Goal: Information Seeking & Learning: Learn about a topic

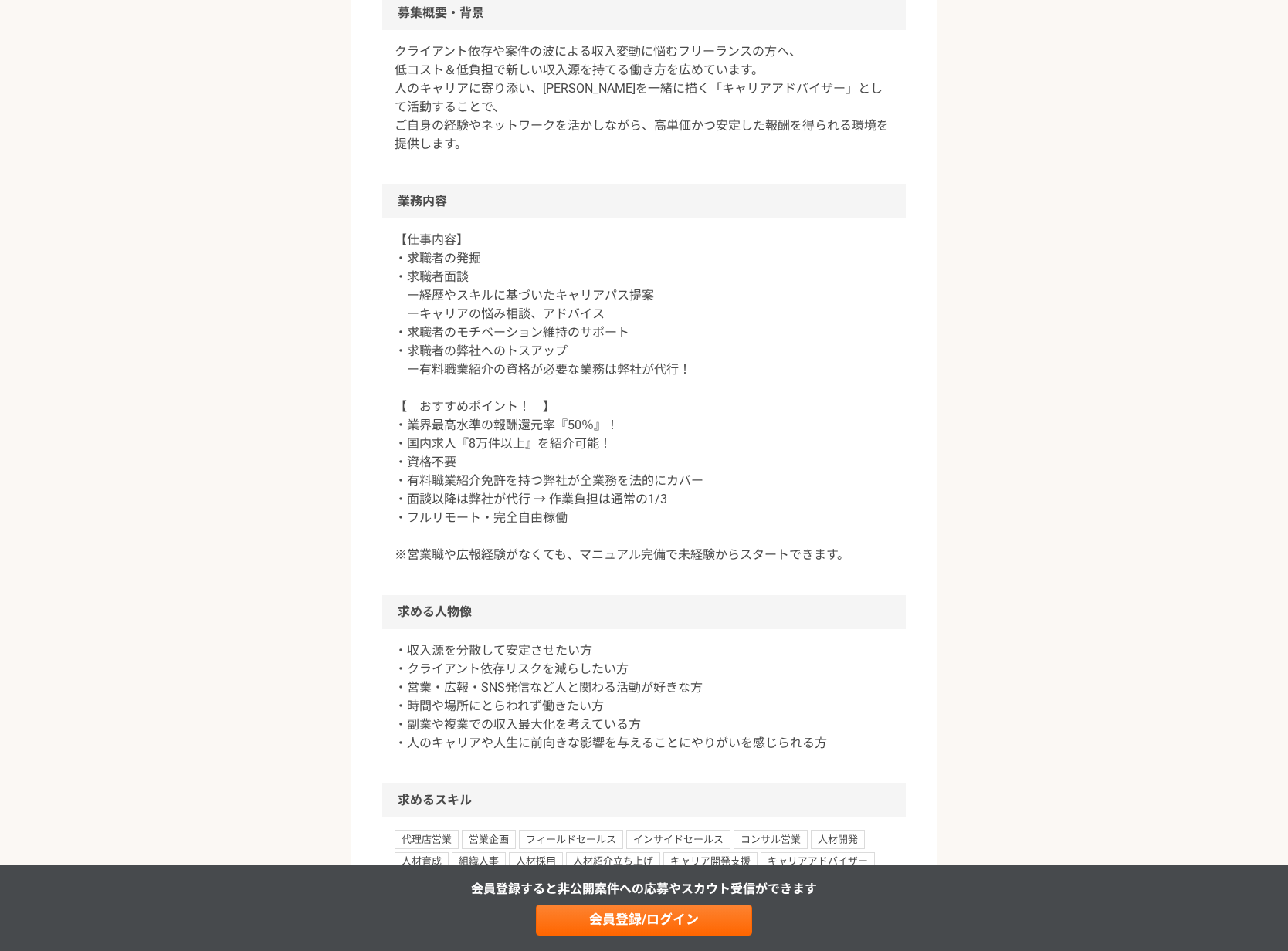
scroll to position [487, 0]
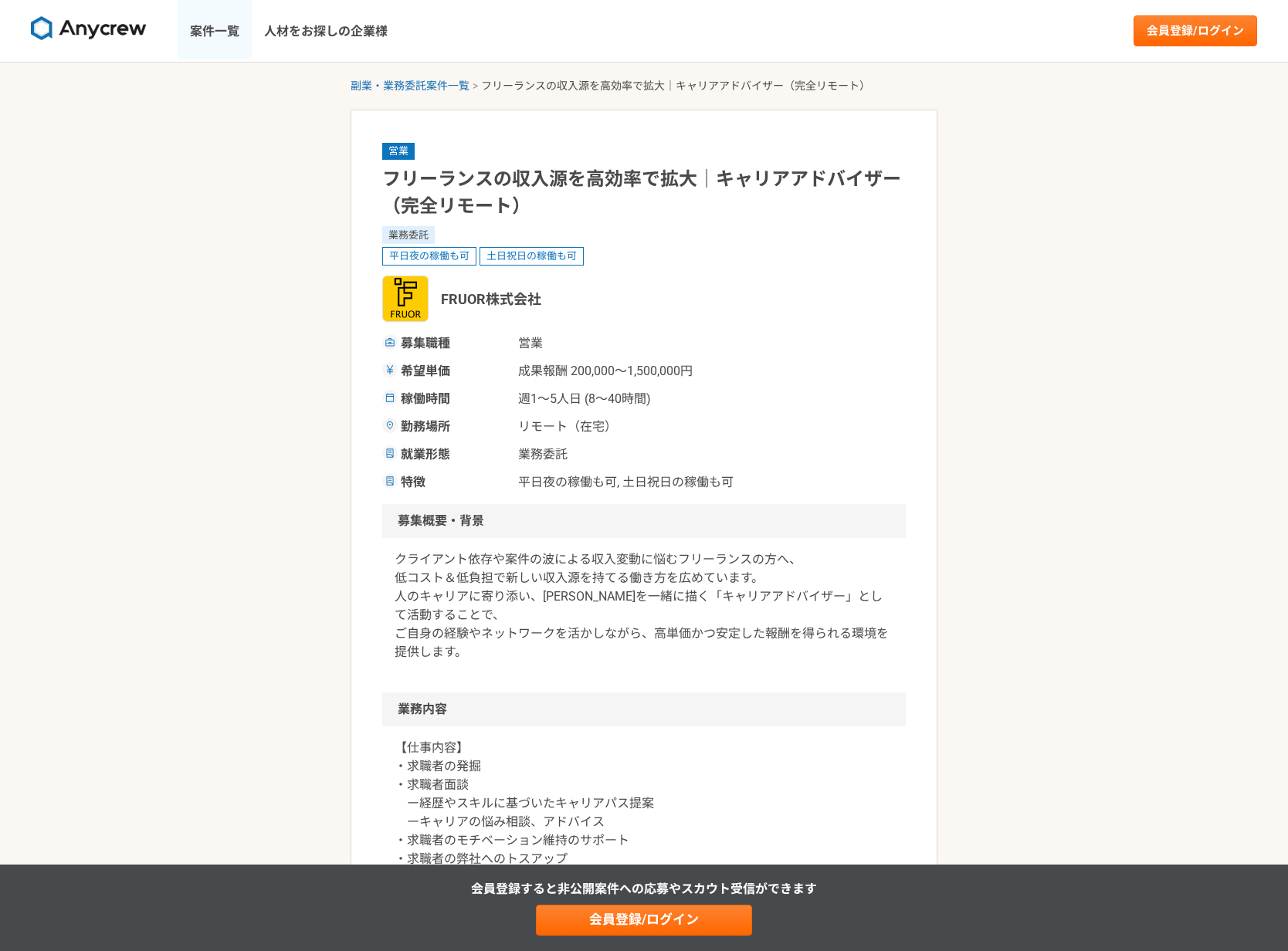
click at [209, 33] on link "案件一覧" at bounding box center [215, 31] width 74 height 62
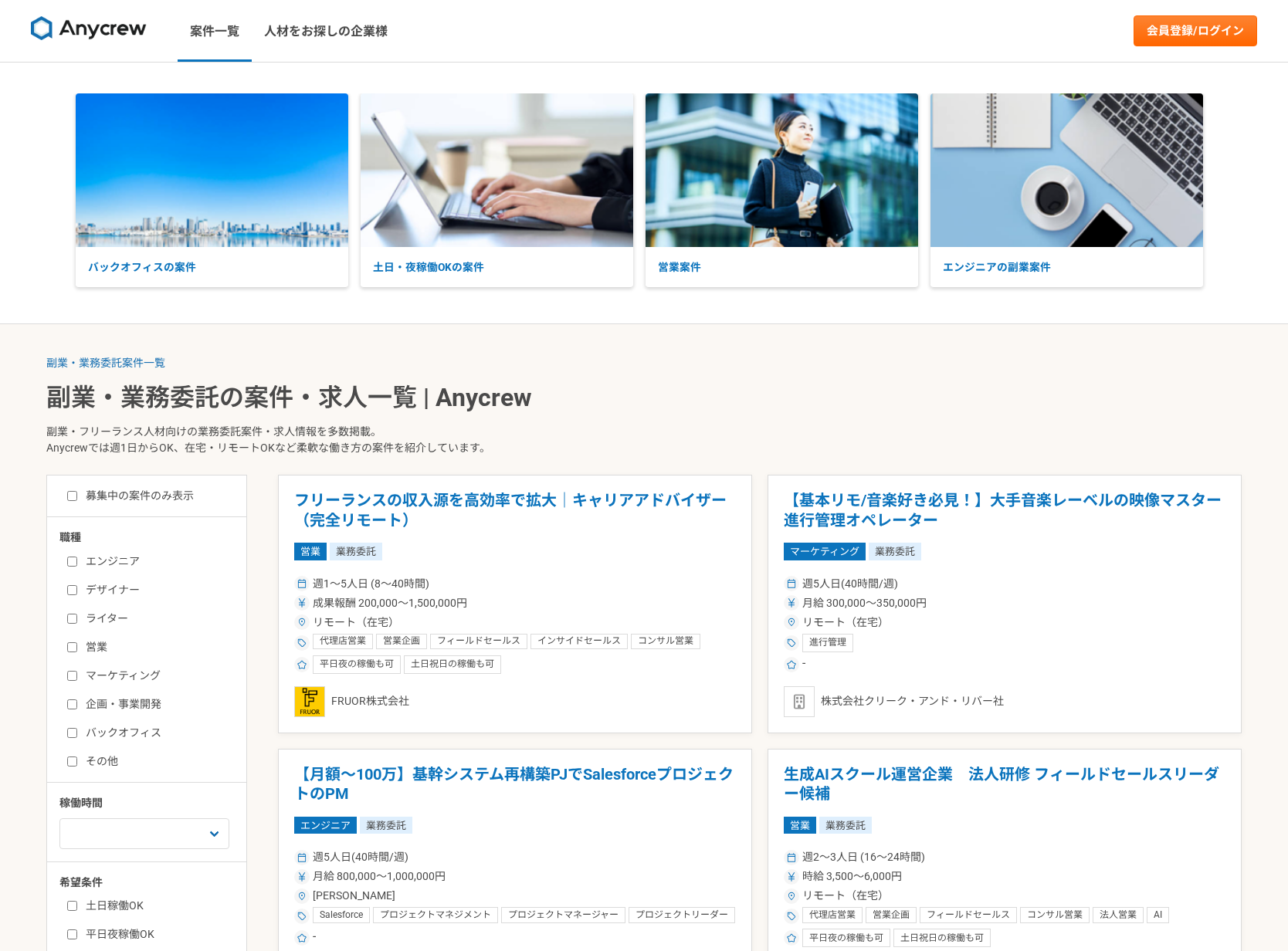
click at [77, 737] on input "バックオフィス" at bounding box center [72, 733] width 10 height 10
checkbox input "true"
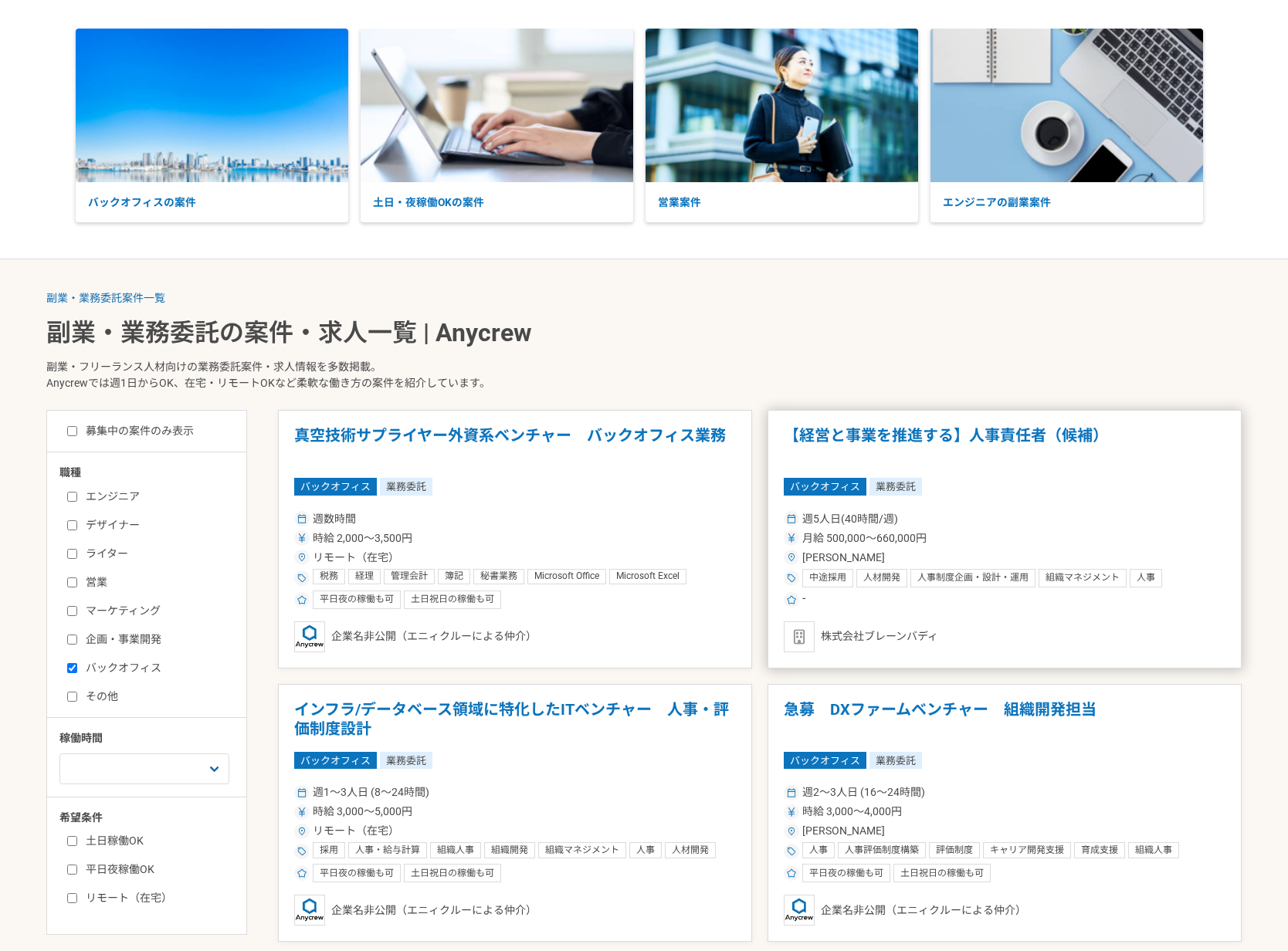
scroll to position [68, 0]
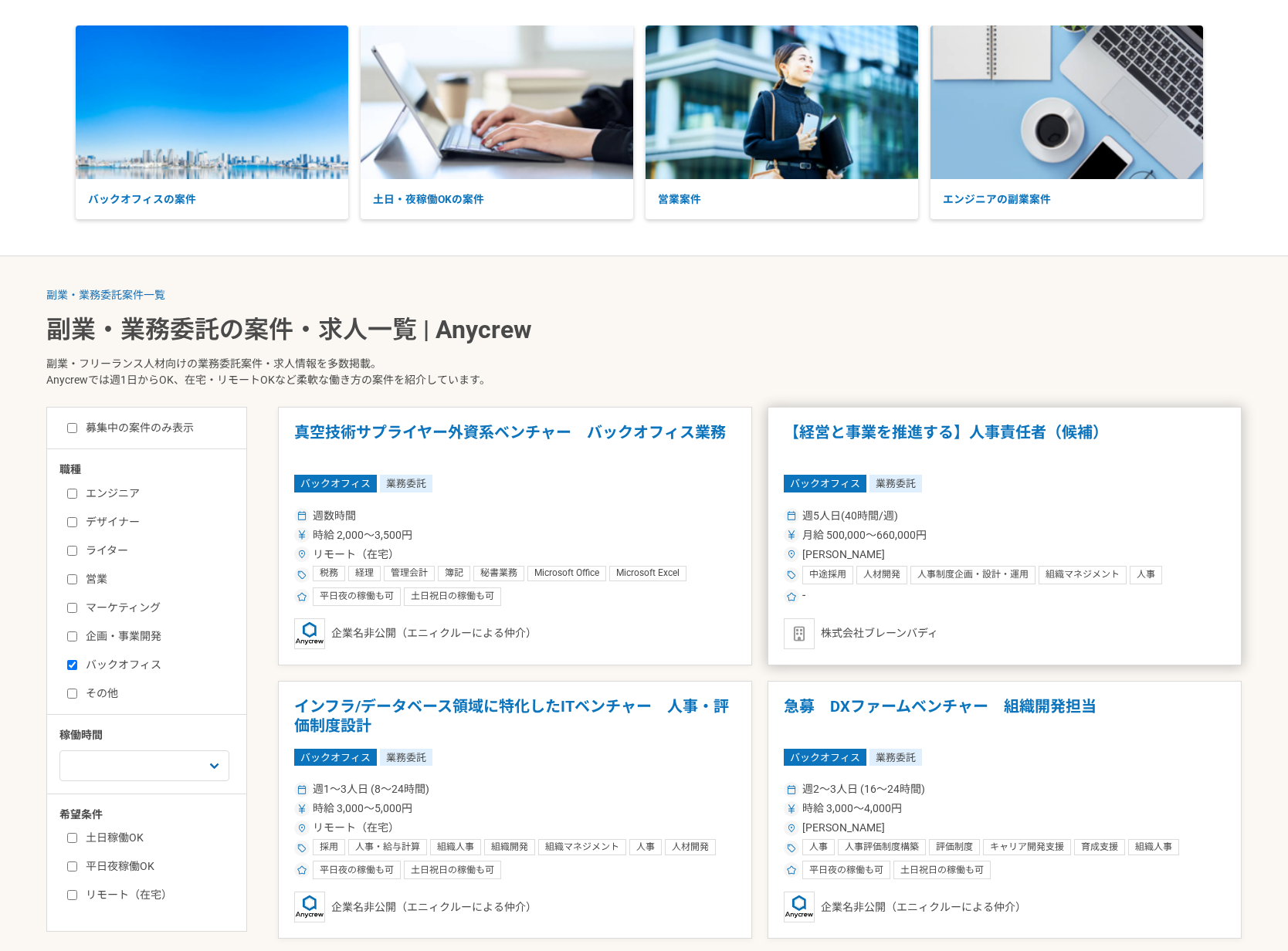
click at [948, 528] on div "月給 500,000〜660,000円" at bounding box center [1005, 536] width 442 height 16
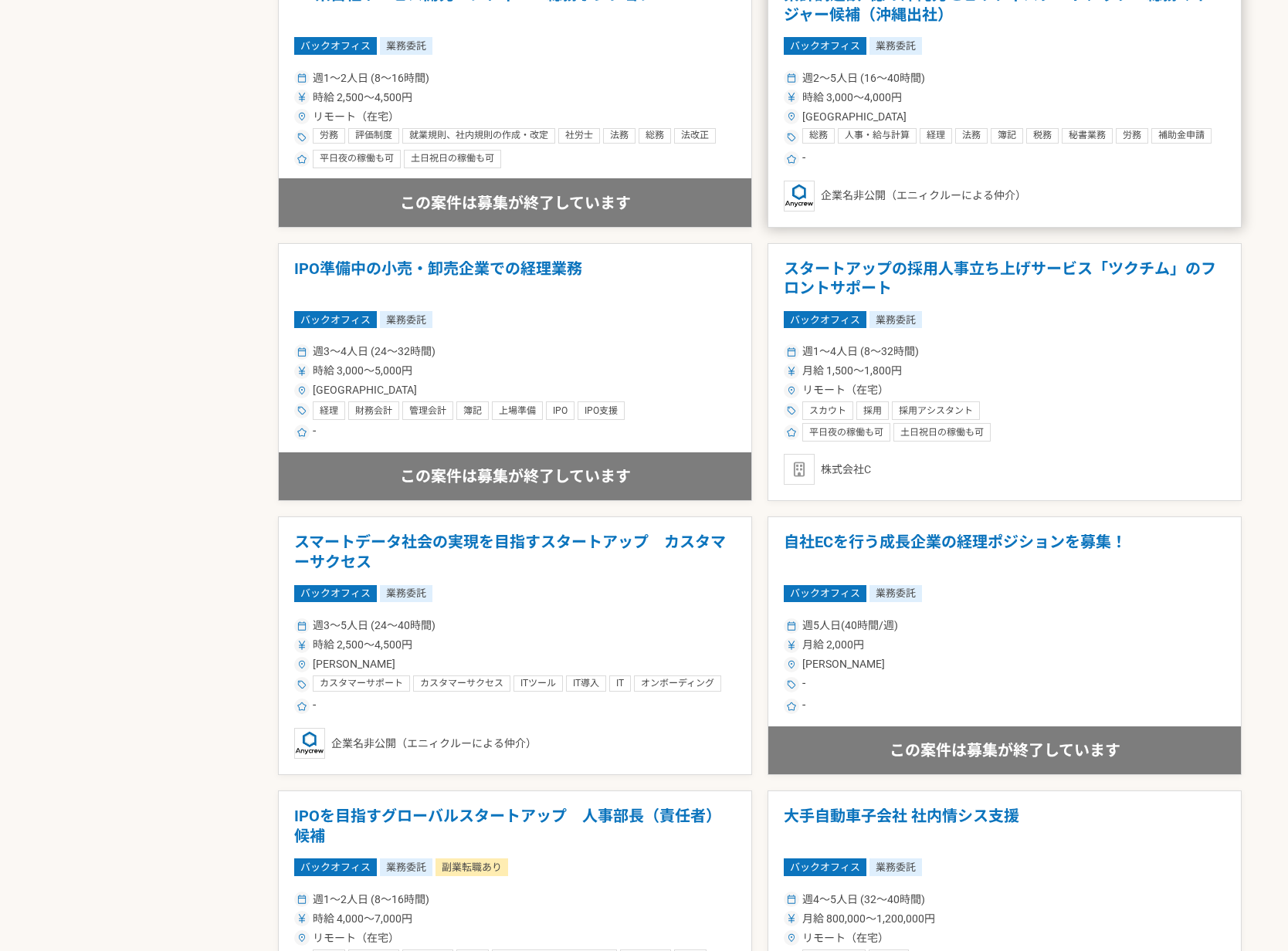
scroll to position [1809, 0]
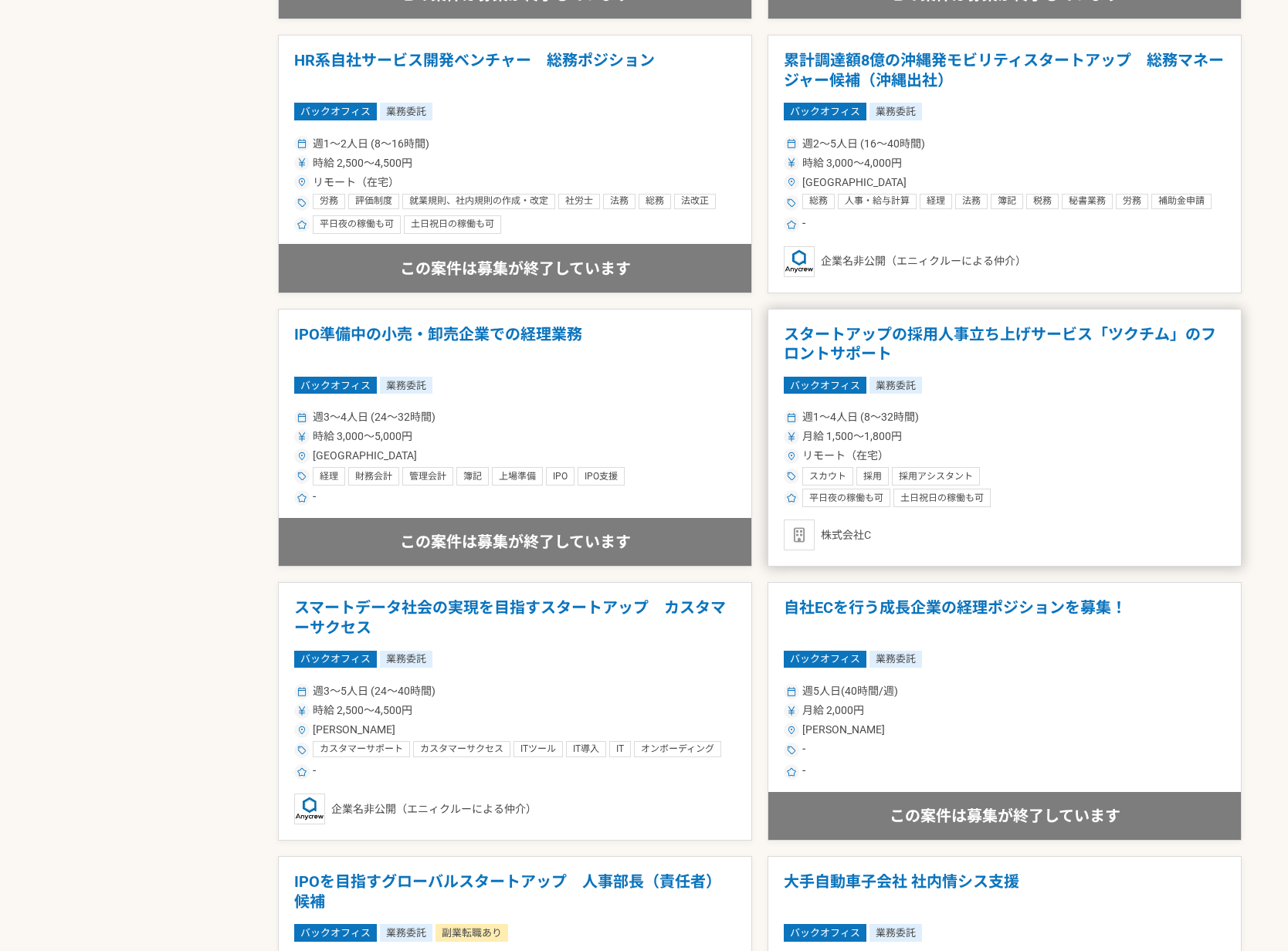
click at [895, 341] on h1 "スタートアップの採用人事立ち上げサービス「ツクチム」のフロントサポート" at bounding box center [1005, 344] width 442 height 39
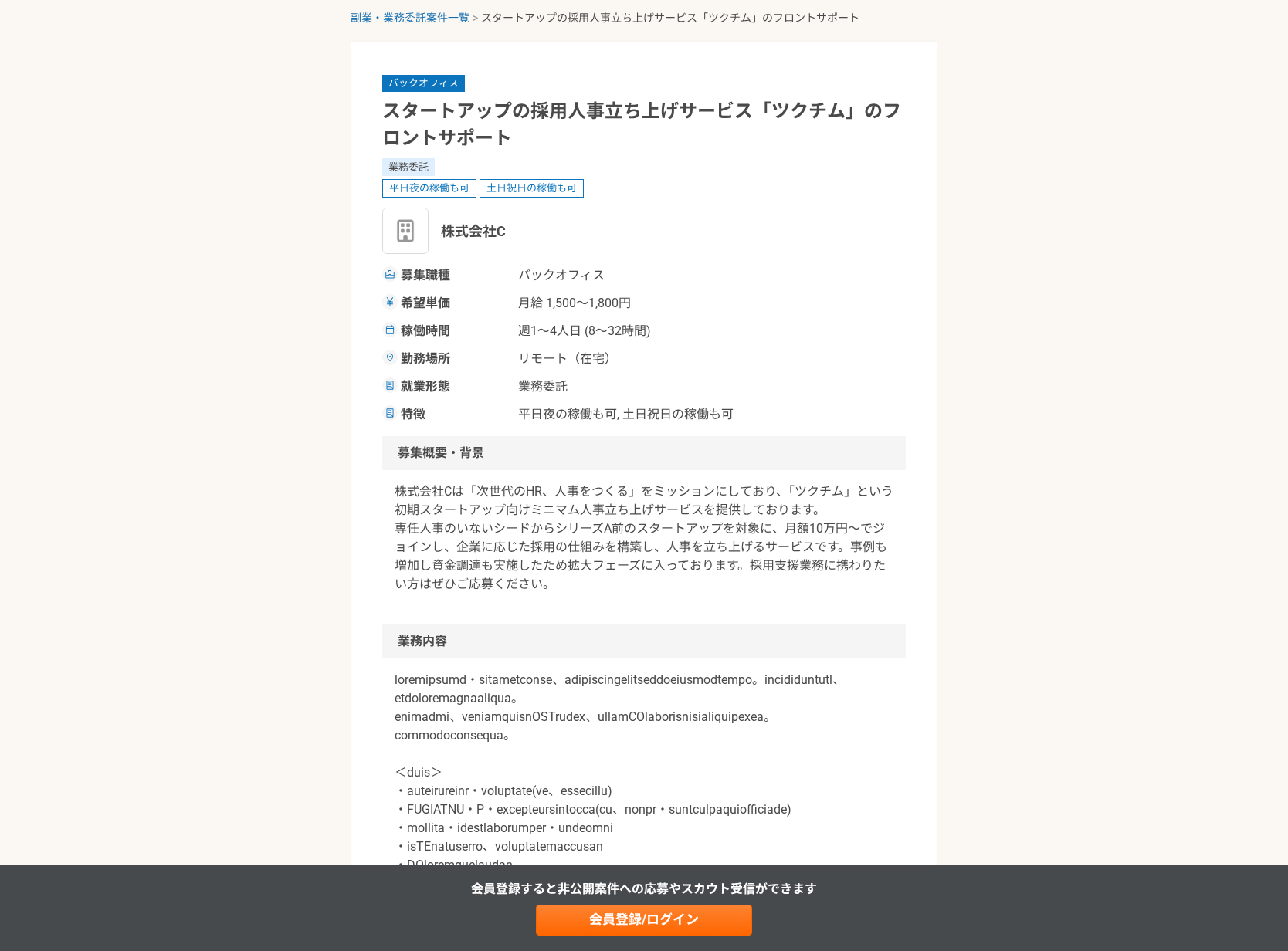
scroll to position [78, 0]
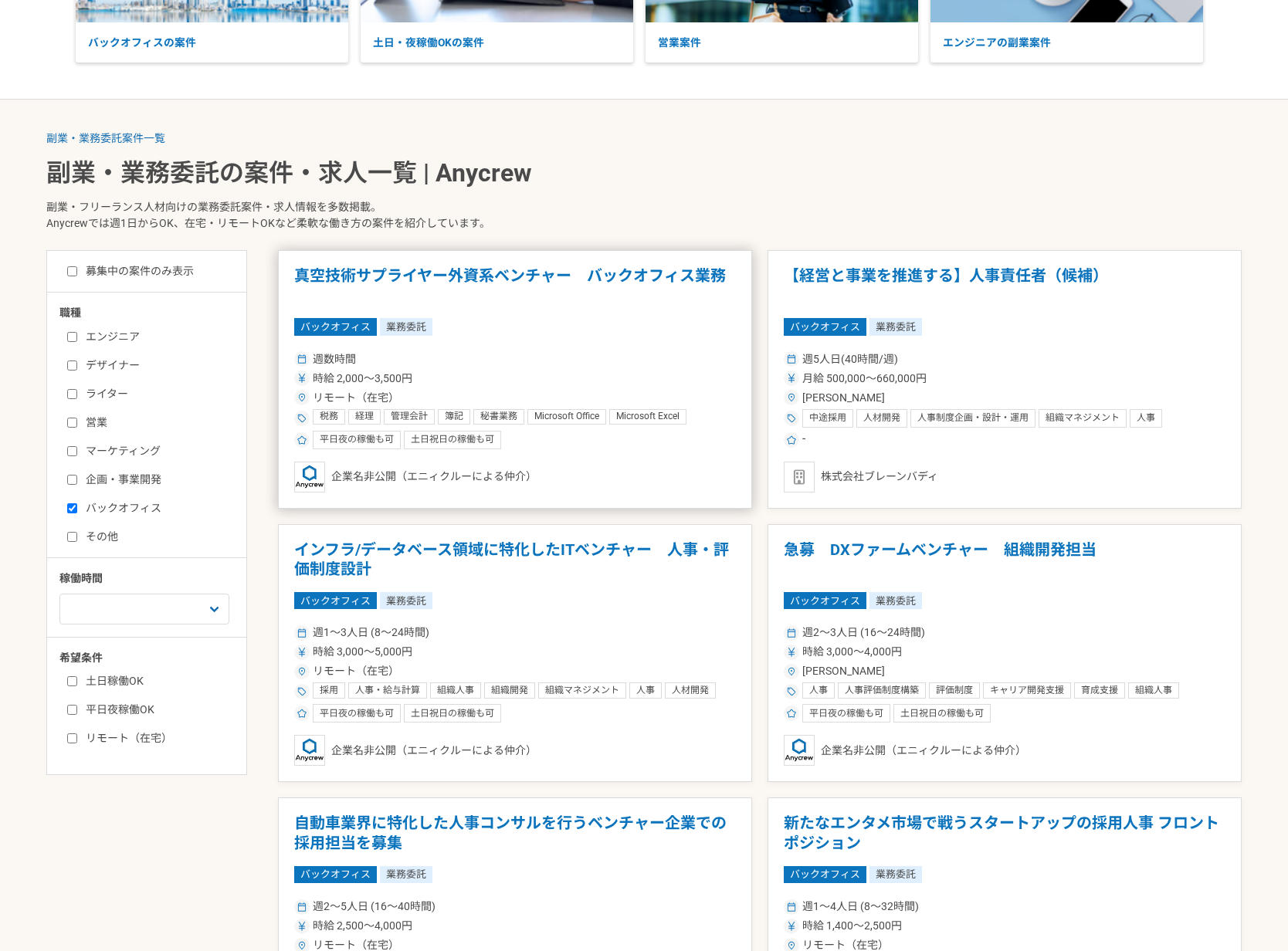
scroll to position [225, 0]
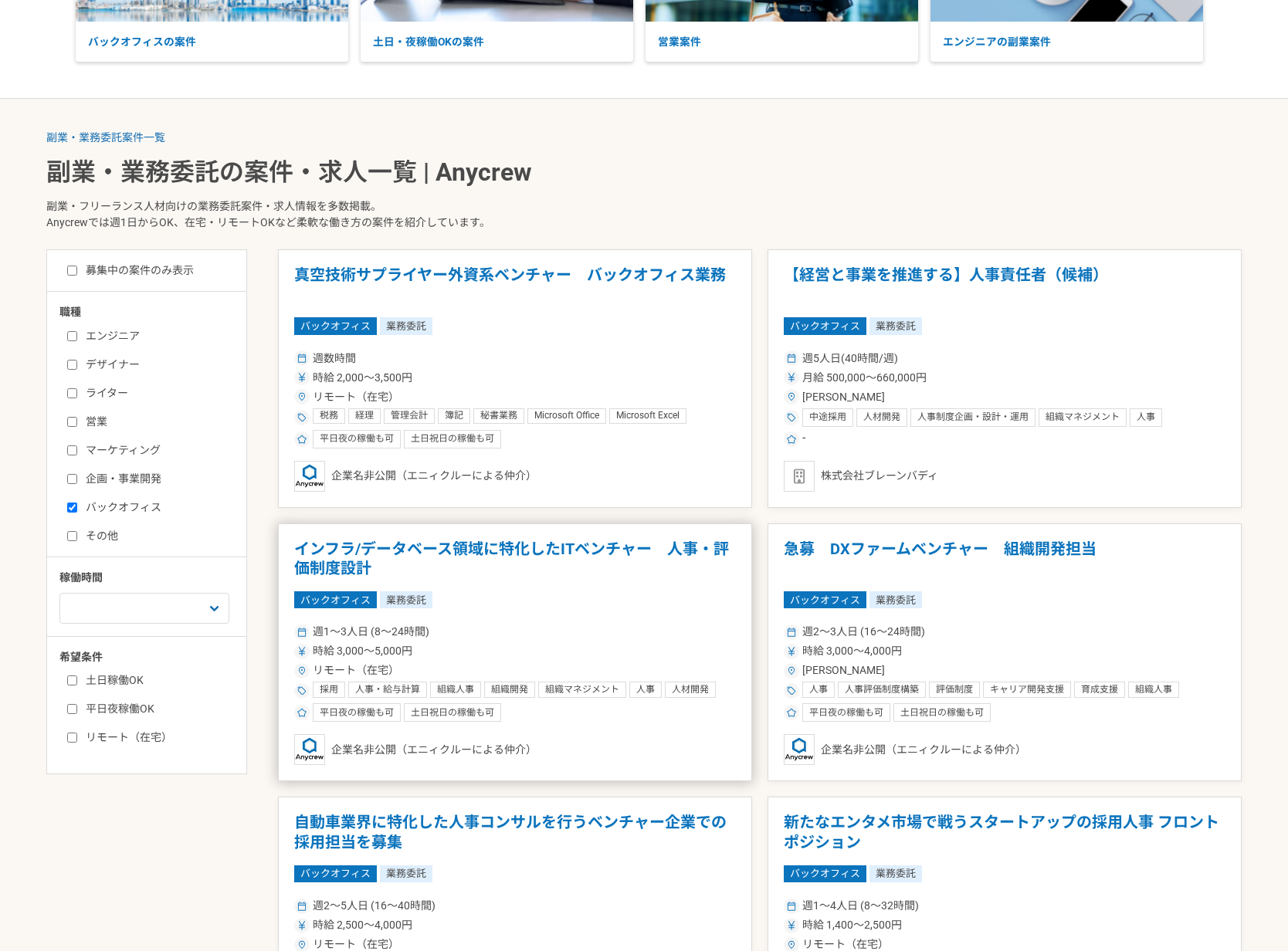
click at [512, 553] on h1 "インフラ/データベース領域に特化したITベンチャー　人事・評価制度設計" at bounding box center [515, 559] width 442 height 39
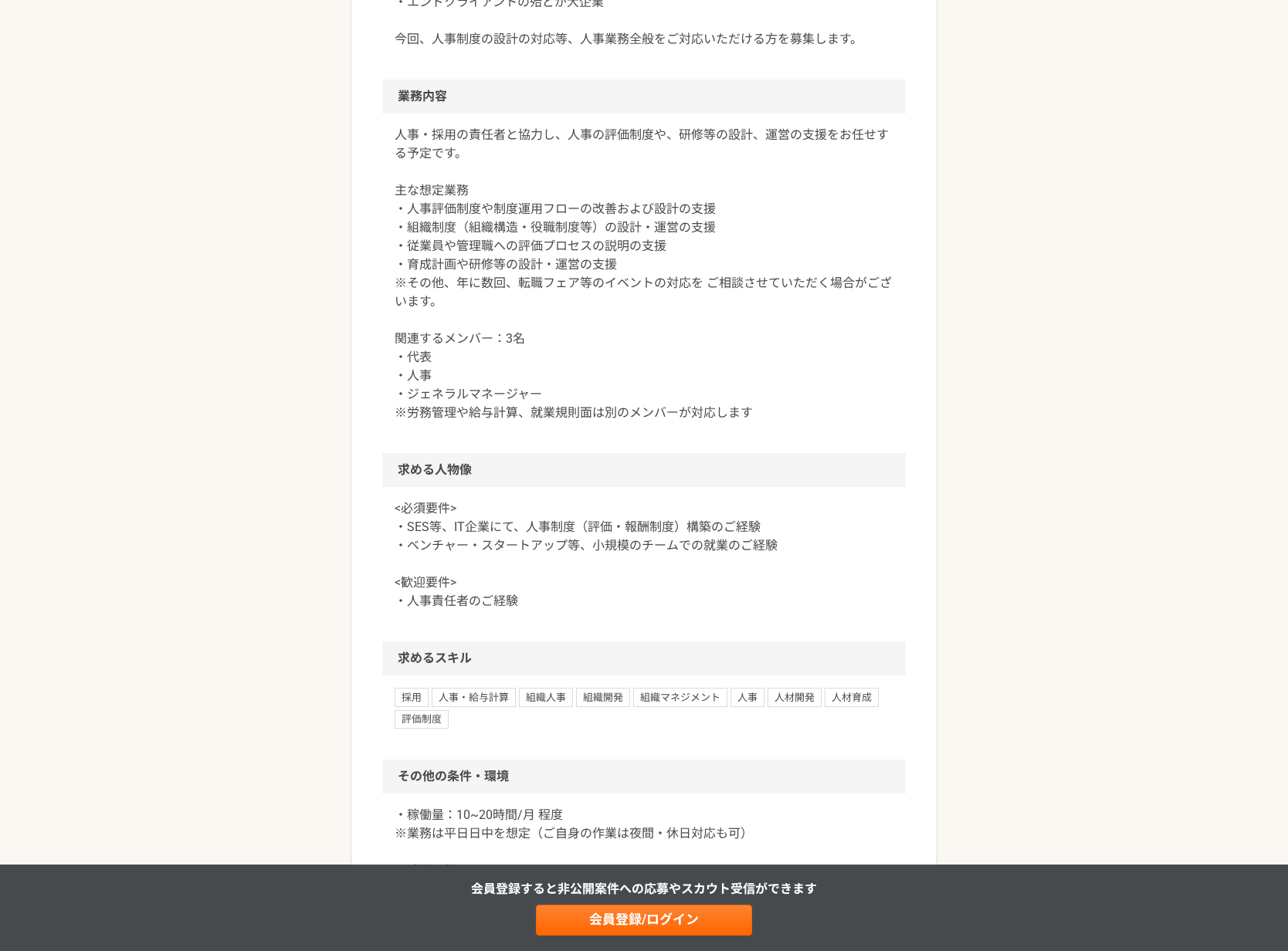
scroll to position [766, 0]
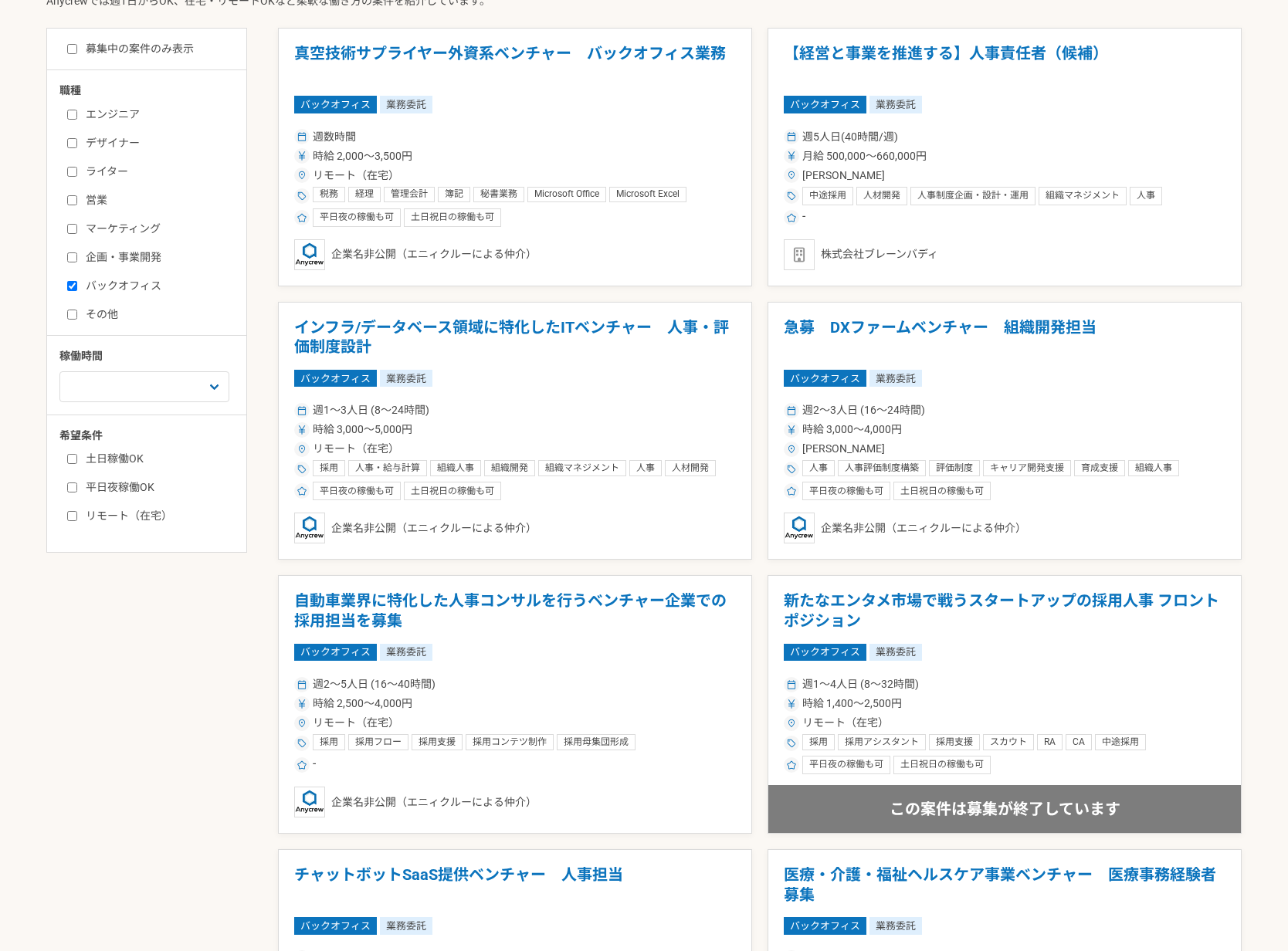
scroll to position [364, 0]
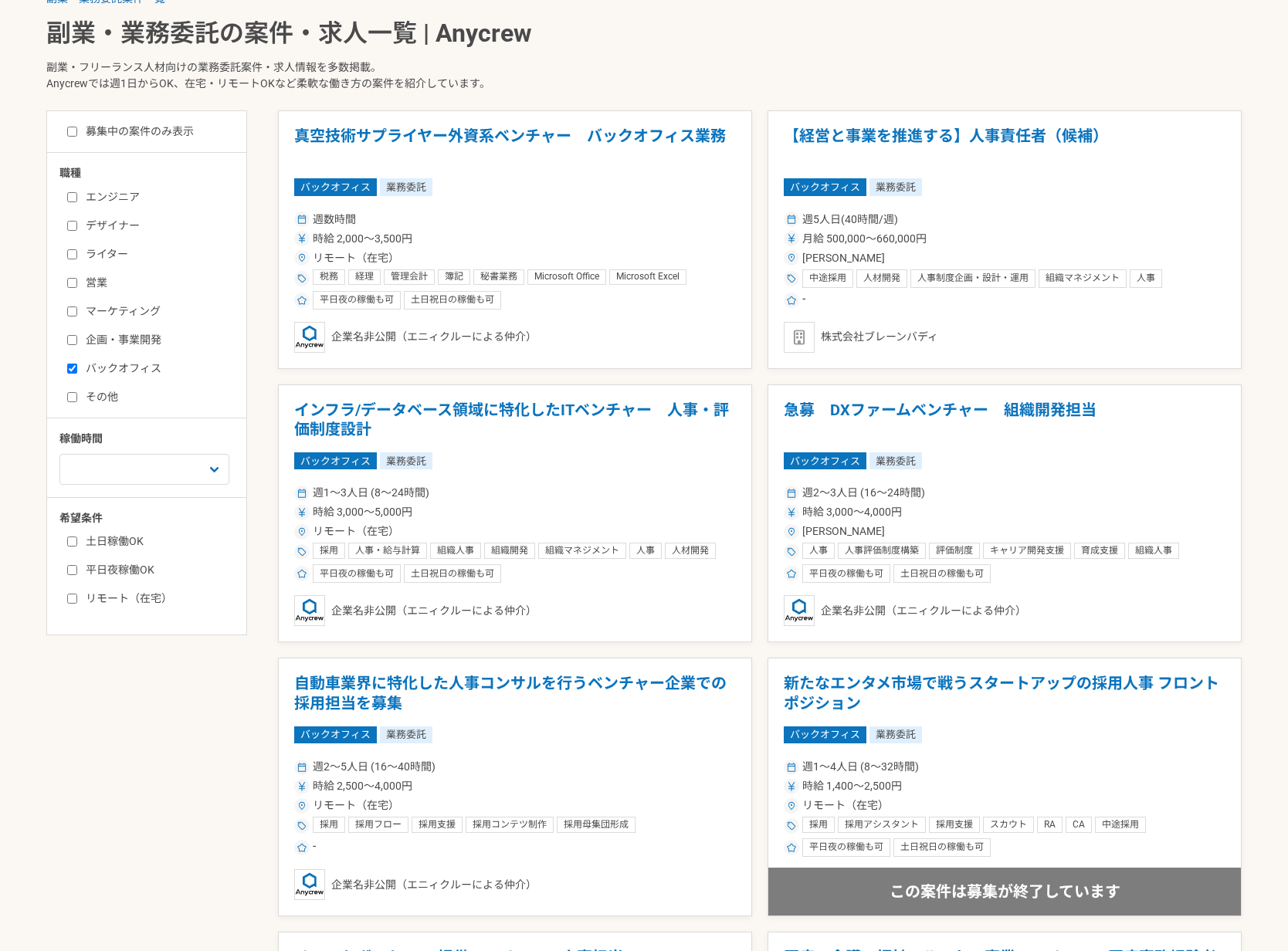
click at [146, 135] on label "募集中の案件のみ表示" at bounding box center [131, 131] width 127 height 16
click at [78, 135] on input "募集中の案件のみ表示" at bounding box center [72, 131] width 10 height 10
checkbox input "true"
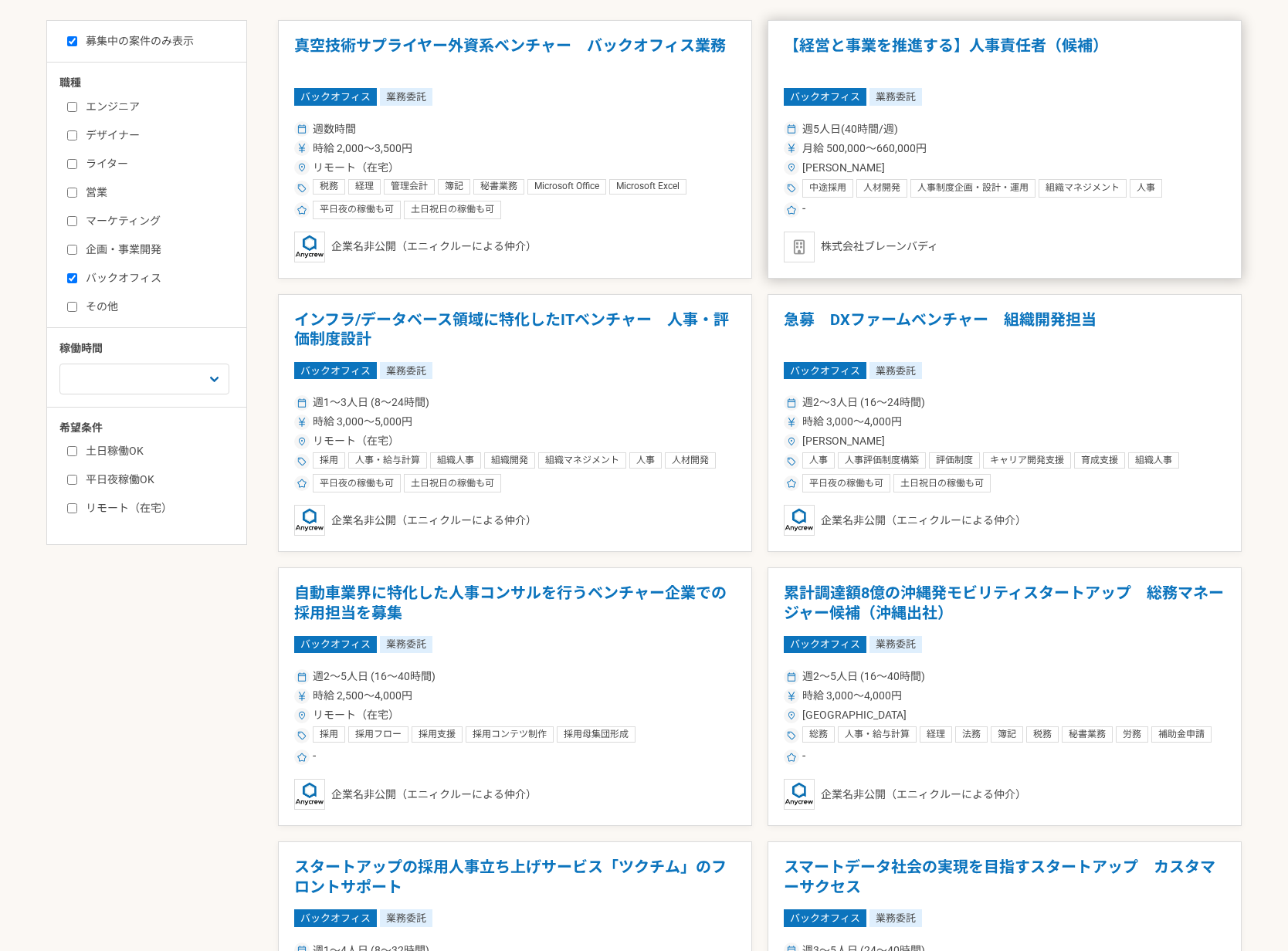
scroll to position [357, 0]
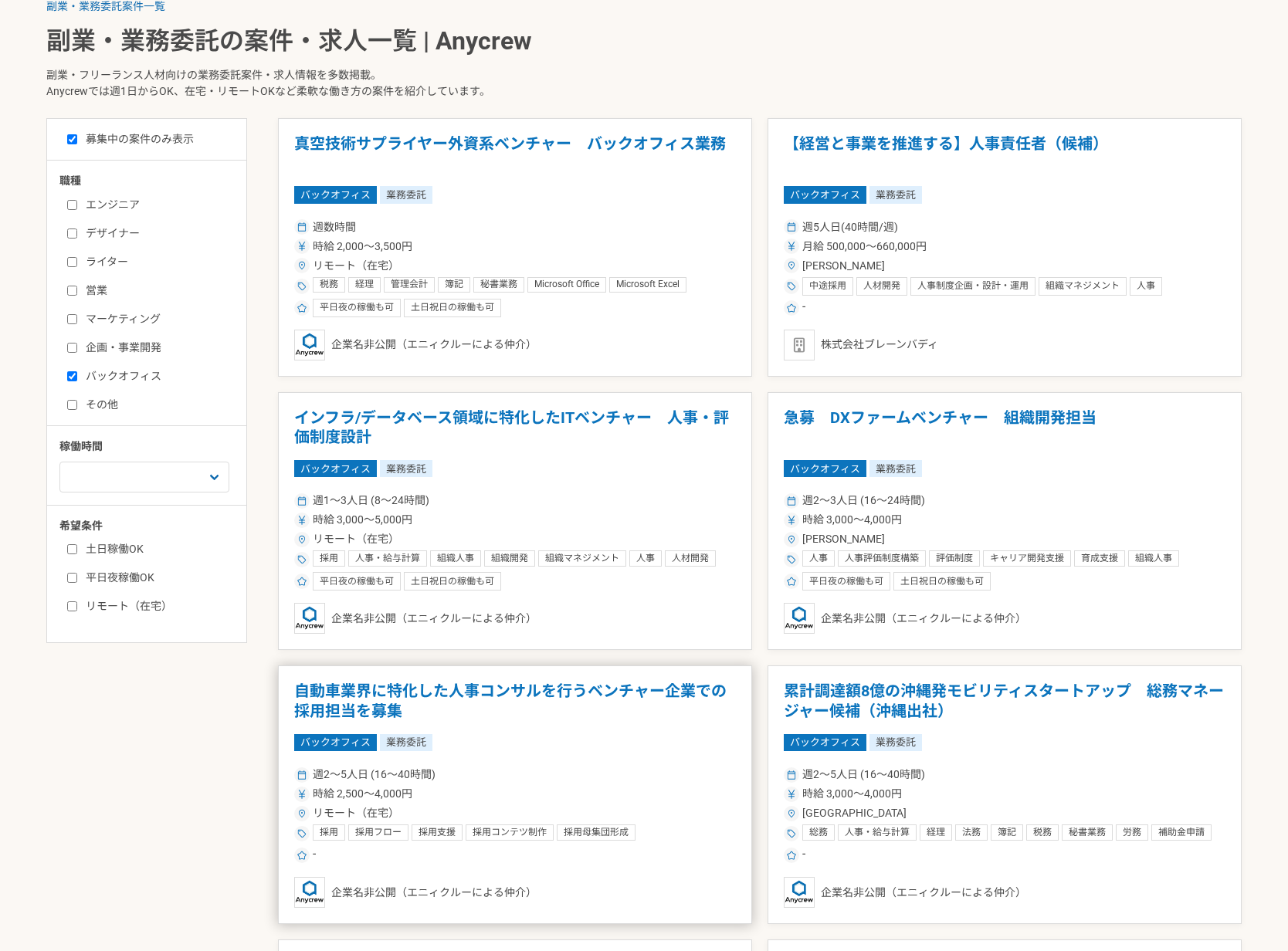
click at [527, 779] on div "週2〜5人日 (16〜40時間)" at bounding box center [515, 775] width 442 height 16
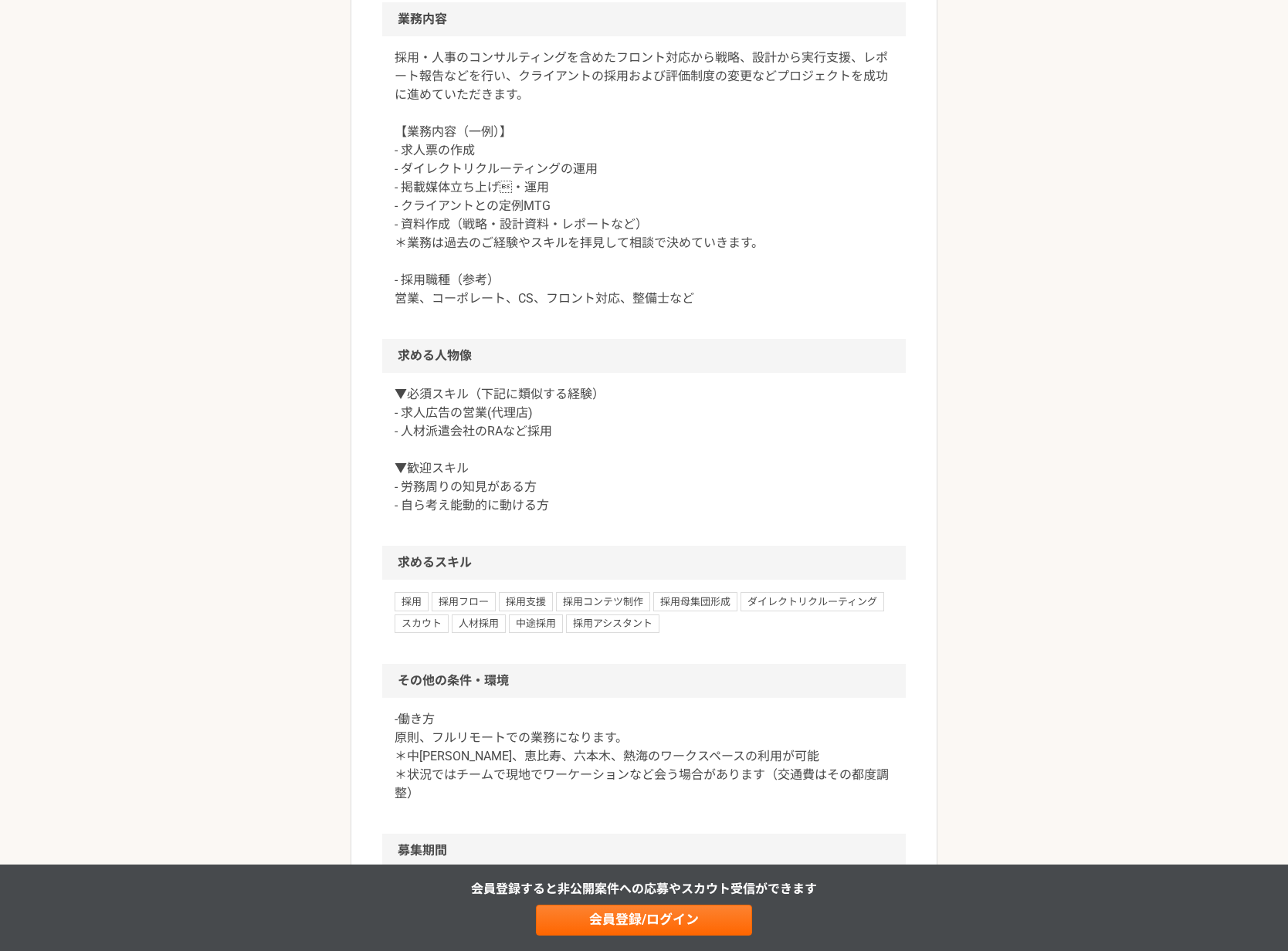
scroll to position [847, 0]
